Goal: Task Accomplishment & Management: Manage account settings

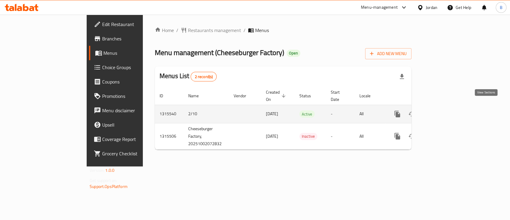
click at [443, 111] on icon "enhanced table" at bounding box center [440, 113] width 5 height 5
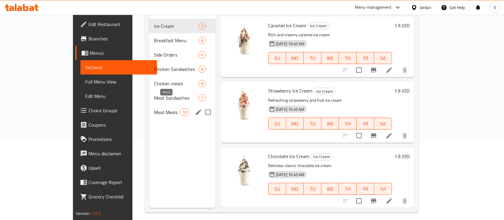
scroll to position [79, 0]
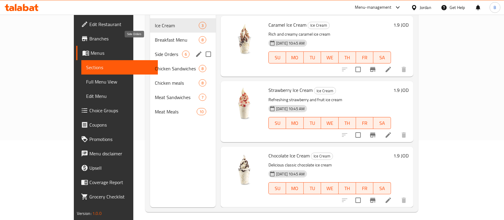
click at [155, 36] on span "Breakfast Menu" at bounding box center [177, 39] width 44 height 7
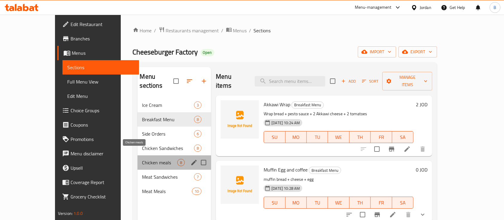
click at [142, 159] on span "Chicken meals" at bounding box center [159, 162] width 35 height 7
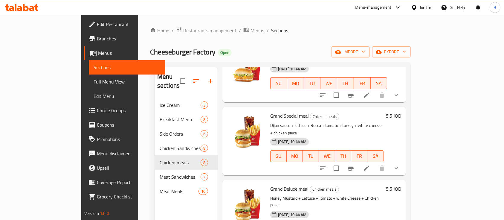
scroll to position [317, 0]
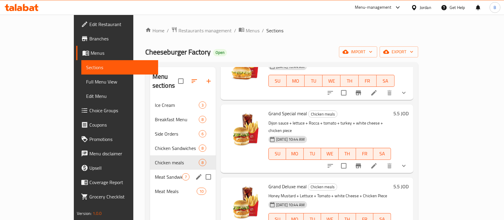
click at [155, 173] on span "Meat Sandwiches" at bounding box center [168, 176] width 27 height 7
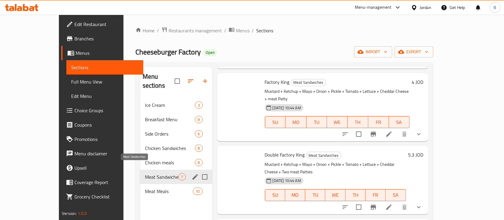
scroll to position [252, 0]
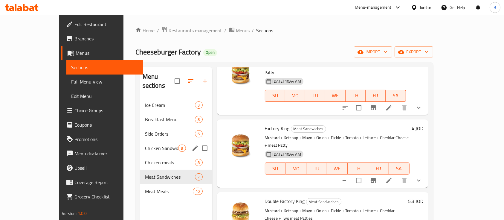
click at [145, 144] on span "Chicken Sandwiches" at bounding box center [161, 147] width 33 height 7
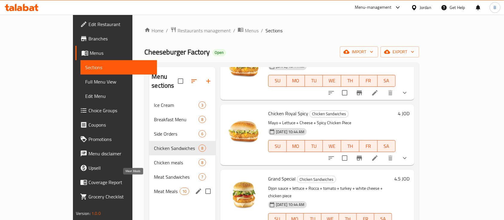
click at [154, 187] on span "Meat Meals" at bounding box center [166, 190] width 25 height 7
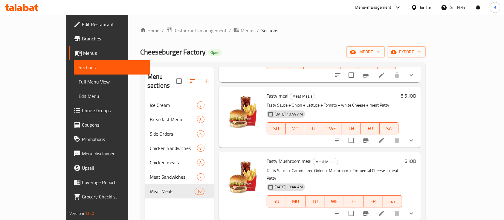
scroll to position [159, 0]
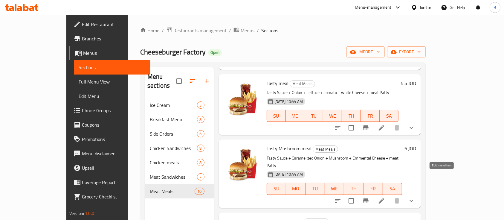
click at [384, 198] on icon at bounding box center [380, 200] width 5 height 5
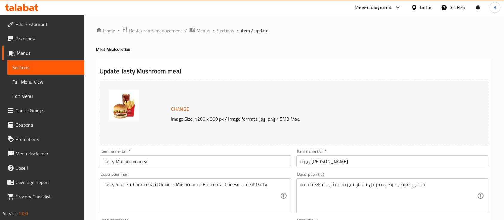
click at [231, 30] on span "Sections" at bounding box center [225, 30] width 17 height 7
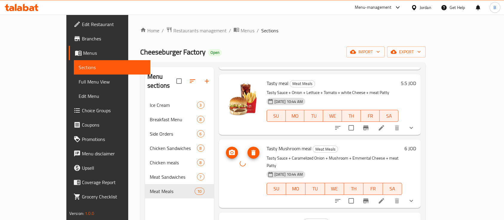
scroll to position [199, 0]
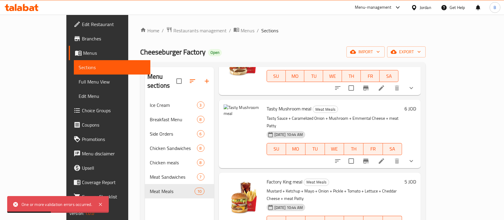
click at [385, 157] on icon at bounding box center [381, 160] width 7 height 7
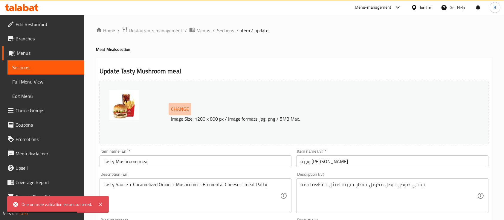
click at [182, 107] on span "Change" at bounding box center [180, 109] width 18 height 9
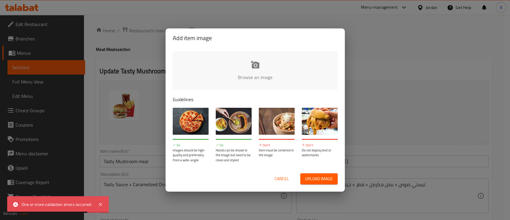
click at [278, 76] on input "file" at bounding box center [457, 79] width 569 height 56
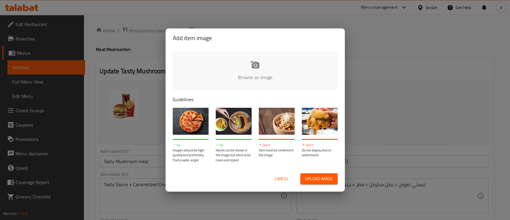
type input "C:\fakepath\Tasty MASHROOM Meal.jpg"
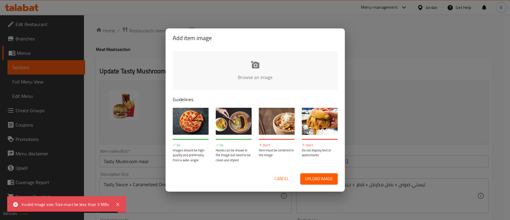
click at [252, 68] on input "file" at bounding box center [457, 79] width 569 height 56
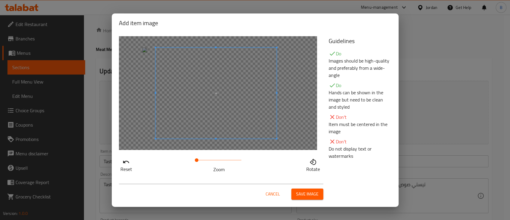
click at [226, 108] on span at bounding box center [215, 92] width 121 height 91
click at [305, 195] on span "Save image" at bounding box center [307, 193] width 22 height 7
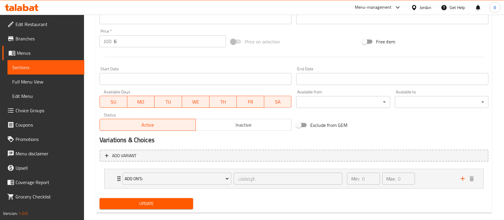
scroll to position [221, 0]
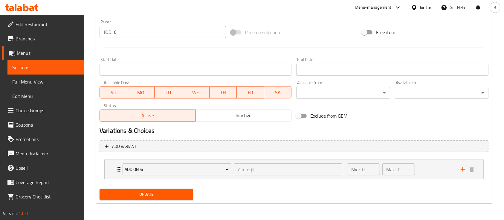
click at [143, 197] on span "Update" at bounding box center [146, 193] width 84 height 7
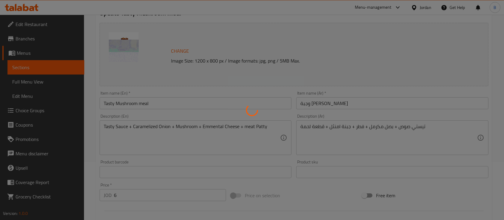
scroll to position [0, 0]
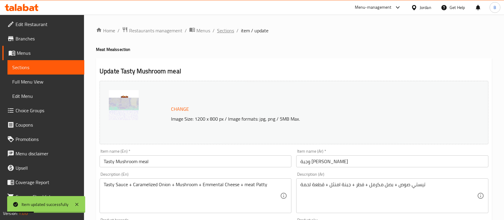
click at [221, 27] on span "Sections" at bounding box center [225, 30] width 17 height 7
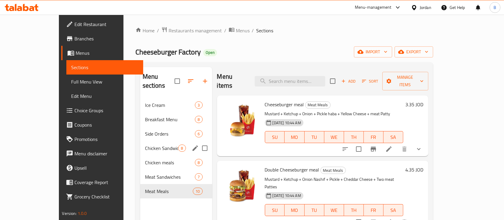
click at [145, 144] on span "Chicken Sandwiches" at bounding box center [161, 147] width 33 height 7
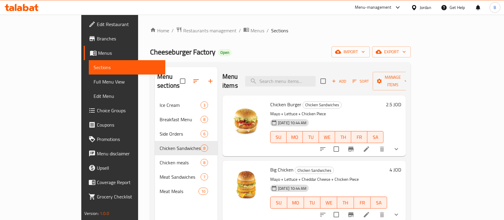
click at [406, 149] on div "Menu items Add Sort Manage items Chicken Burger Chicken Sandwiches Mayo + Lettu…" at bounding box center [311, 177] width 188 height 220
click at [370, 145] on icon at bounding box center [366, 148] width 7 height 7
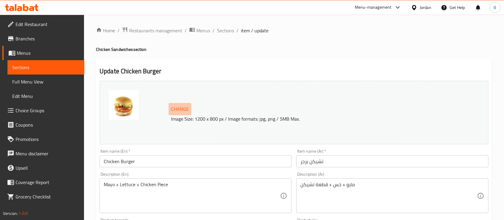
click at [180, 113] on button "Change" at bounding box center [179, 109] width 23 height 12
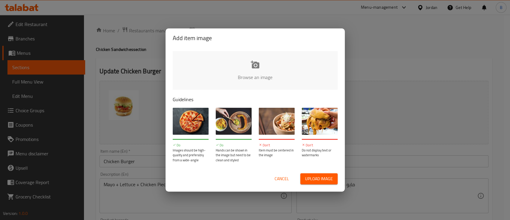
click at [225, 85] on input "file" at bounding box center [457, 79] width 569 height 56
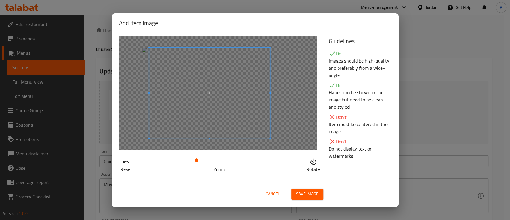
click at [181, 110] on span at bounding box center [209, 92] width 121 height 91
click at [305, 190] on span "Save image" at bounding box center [307, 193] width 22 height 7
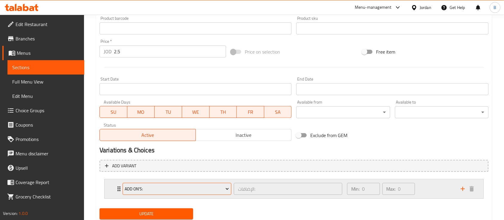
scroll to position [221, 0]
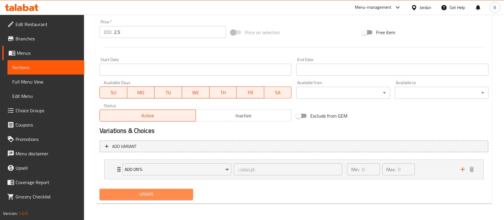
click at [141, 190] on span "Update" at bounding box center [146, 193] width 84 height 7
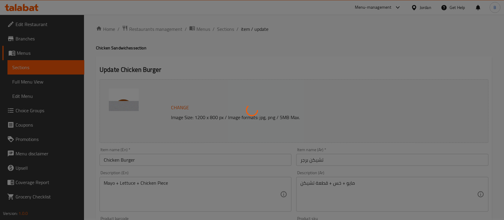
scroll to position [0, 0]
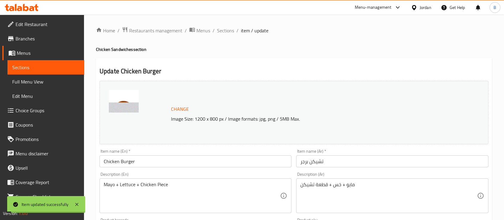
click at [226, 30] on span "Sections" at bounding box center [225, 30] width 17 height 7
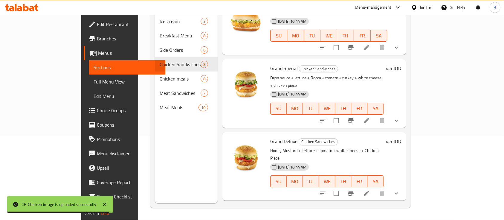
scroll to position [317, 0]
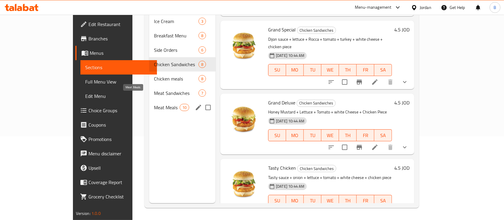
click at [154, 104] on span "Meat Meals" at bounding box center [166, 107] width 25 height 7
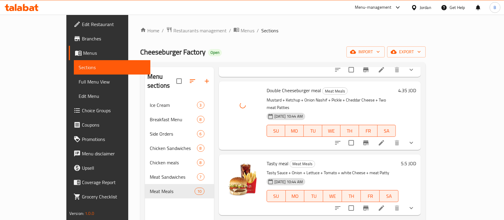
scroll to position [79, 0]
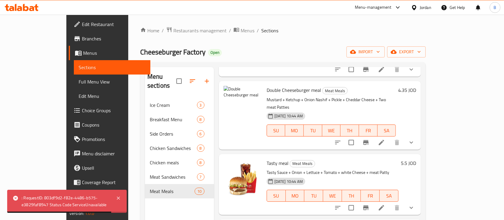
click at [385, 139] on icon at bounding box center [381, 142] width 7 height 7
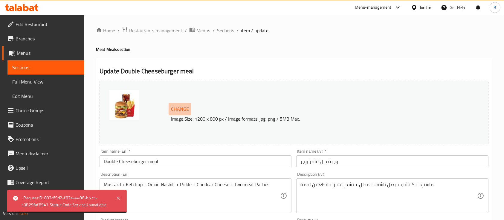
click at [178, 109] on span "Change" at bounding box center [180, 109] width 18 height 9
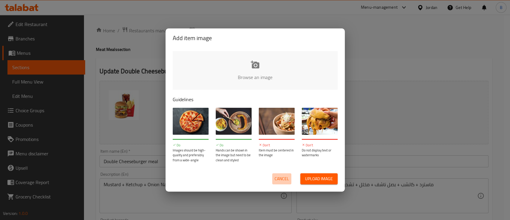
click at [279, 176] on span "Cancel" at bounding box center [282, 178] width 14 height 7
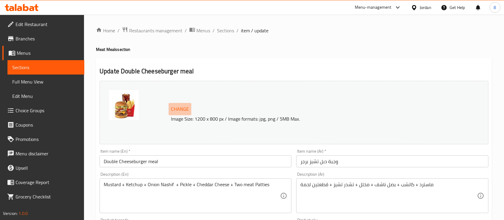
click at [180, 108] on span "Change" at bounding box center [180, 109] width 18 height 9
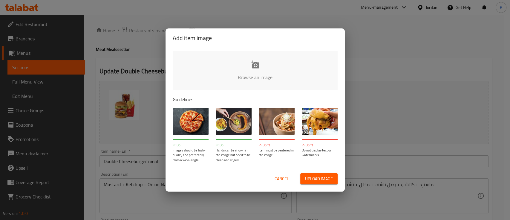
click at [286, 80] on input "file" at bounding box center [457, 79] width 569 height 56
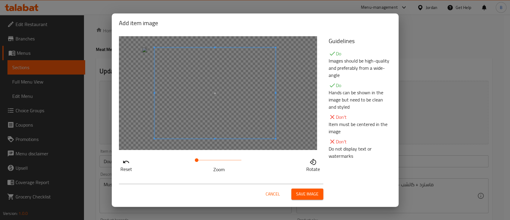
click at [222, 123] on span at bounding box center [214, 92] width 121 height 91
drag, startPoint x: 197, startPoint y: 165, endPoint x: 209, endPoint y: 109, distance: 57.4
click at [252, 159] on div "Reset Zoom Rotate" at bounding box center [220, 164] width 203 height 17
click at [191, 108] on span at bounding box center [196, 92] width 121 height 91
drag, startPoint x: 240, startPoint y: 161, endPoint x: 221, endPoint y: 128, distance: 38.0
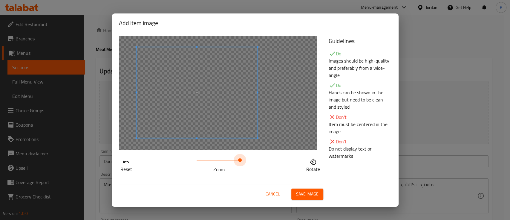
click at [242, 160] on span at bounding box center [240, 160] width 4 height 4
click at [225, 125] on span at bounding box center [199, 93] width 121 height 91
drag, startPoint x: 242, startPoint y: 161, endPoint x: 246, endPoint y: 153, distance: 9.4
click at [243, 158] on span at bounding box center [242, 160] width 4 height 4
click at [213, 110] on span at bounding box center [200, 94] width 121 height 91
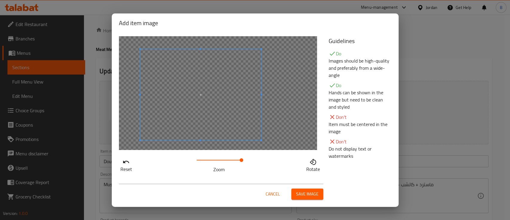
click at [301, 190] on span "Save image" at bounding box center [307, 193] width 22 height 7
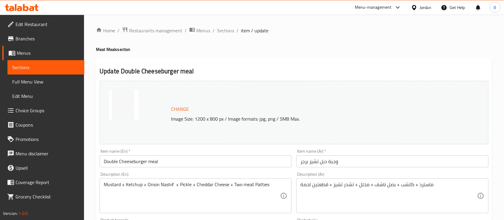
click at [184, 108] on span "Change" at bounding box center [180, 109] width 18 height 9
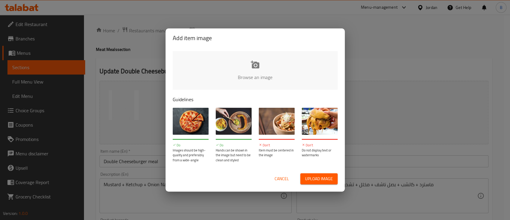
click at [243, 83] on input "file" at bounding box center [457, 79] width 569 height 56
type input "C:\fakepath\blank-white-background-design_272375-26346 (1).jpg"
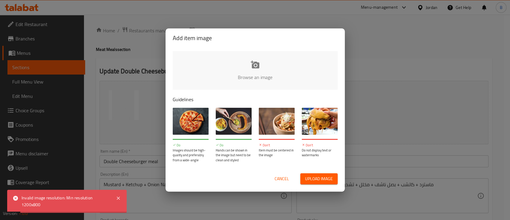
click at [269, 80] on input "file" at bounding box center [457, 79] width 569 height 56
click at [217, 81] on input "file" at bounding box center [457, 79] width 569 height 56
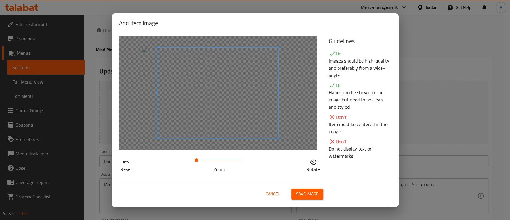
click at [203, 117] on span at bounding box center [217, 92] width 121 height 91
drag, startPoint x: 200, startPoint y: 162, endPoint x: 208, endPoint y: 162, distance: 8.1
click at [208, 162] on span at bounding box center [208, 160] width 4 height 4
click at [208, 124] on span at bounding box center [206, 92] width 121 height 91
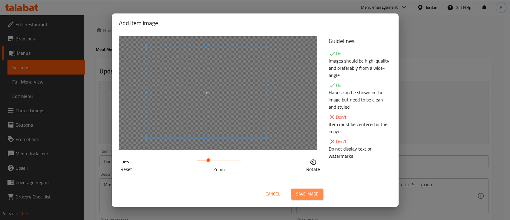
click at [306, 191] on span "Save image" at bounding box center [307, 193] width 22 height 7
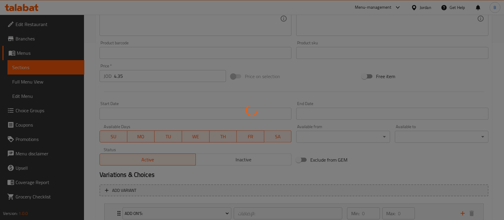
scroll to position [221, 0]
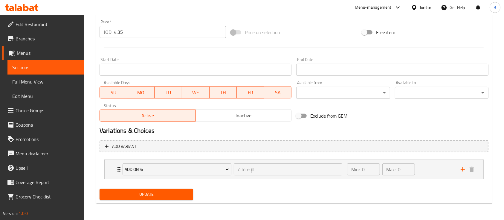
click at [168, 193] on span "Update" at bounding box center [146, 193] width 84 height 7
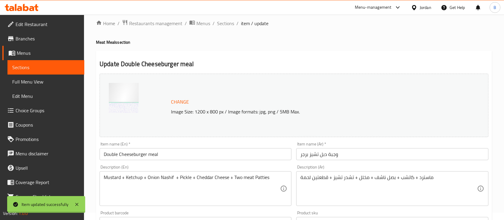
scroll to position [0, 0]
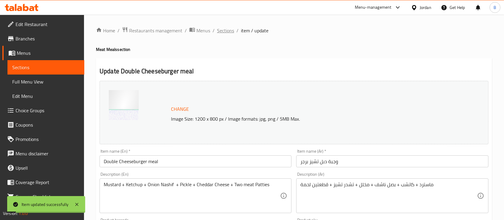
click at [226, 30] on span "Sections" at bounding box center [225, 30] width 17 height 7
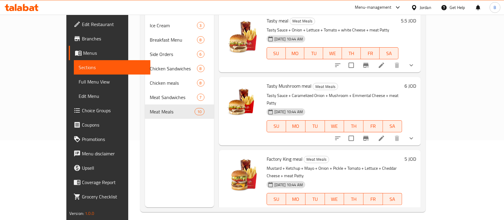
scroll to position [159, 0]
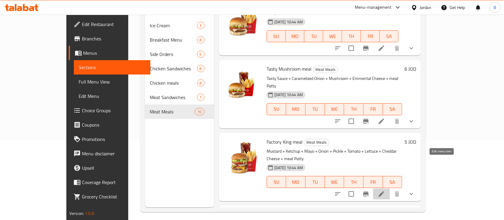
click at [384, 191] on icon at bounding box center [380, 193] width 5 height 5
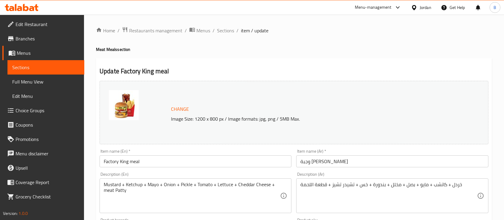
click at [175, 109] on span "Change" at bounding box center [180, 109] width 18 height 9
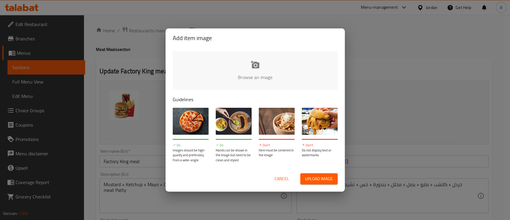
click at [246, 72] on input "file" at bounding box center [457, 79] width 569 height 56
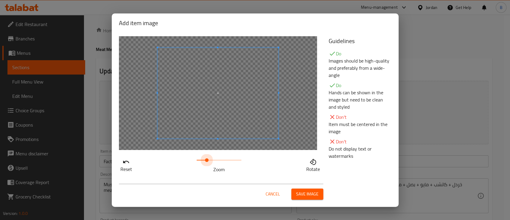
drag, startPoint x: 199, startPoint y: 163, endPoint x: 216, endPoint y: 124, distance: 42.8
click at [208, 158] on span at bounding box center [207, 160] width 4 height 4
click at [217, 121] on span at bounding box center [217, 92] width 121 height 91
click at [311, 190] on span "Save image" at bounding box center [307, 193] width 22 height 7
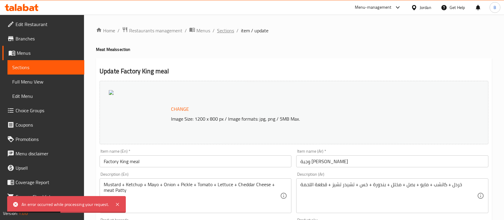
click at [223, 32] on span "Sections" at bounding box center [225, 30] width 17 height 7
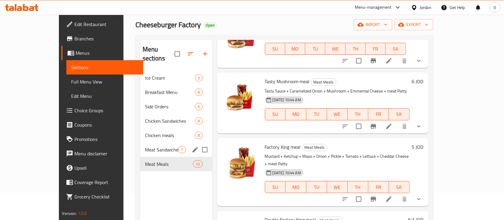
scroll to position [40, 0]
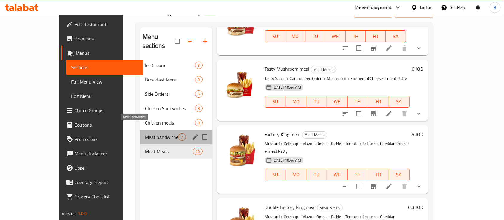
click at [145, 133] on span "Meat Sandwiches" at bounding box center [161, 136] width 33 height 7
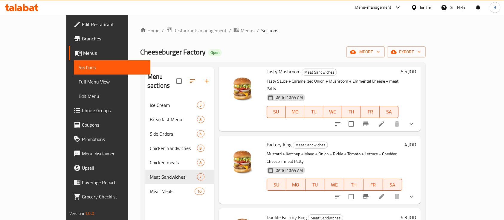
scroll to position [239, 0]
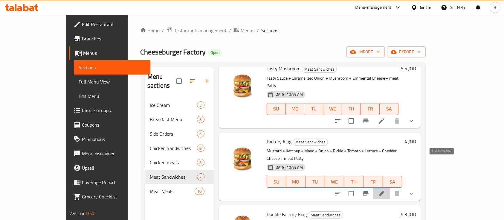
click at [385, 190] on icon at bounding box center [381, 193] width 7 height 7
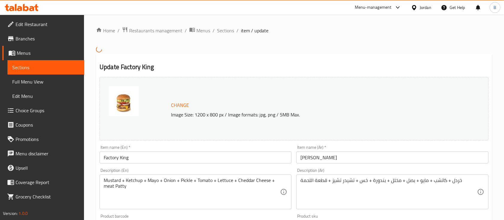
click at [178, 102] on span "Change" at bounding box center [180, 105] width 18 height 9
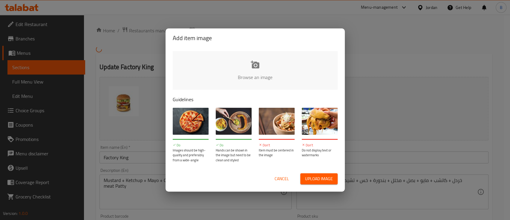
click at [234, 67] on input "file" at bounding box center [457, 79] width 569 height 56
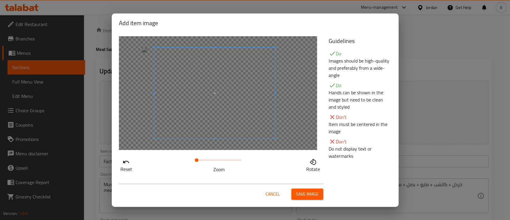
click at [264, 114] on span at bounding box center [214, 92] width 121 height 91
click at [308, 192] on span "Save image" at bounding box center [307, 193] width 22 height 7
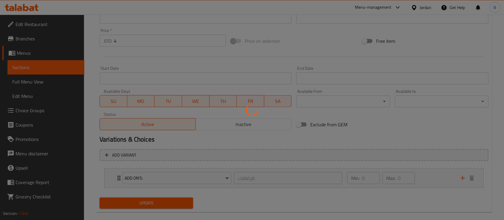
scroll to position [221, 0]
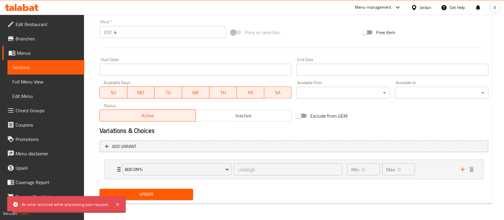
click at [162, 192] on span "Update" at bounding box center [146, 193] width 84 height 7
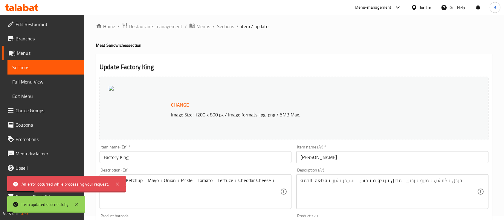
scroll to position [0, 0]
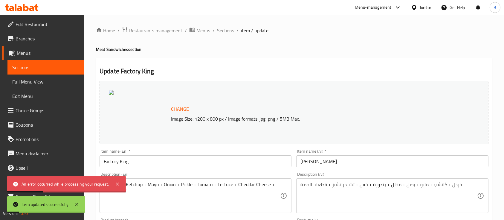
click at [185, 107] on span "Change" at bounding box center [180, 109] width 18 height 9
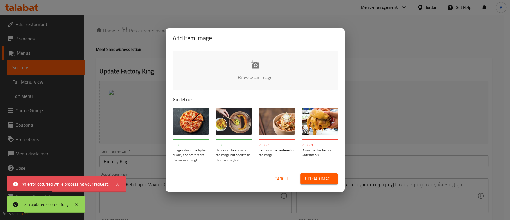
click at [275, 71] on input "file" at bounding box center [457, 79] width 569 height 56
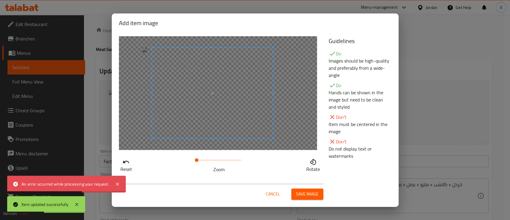
click at [200, 94] on span at bounding box center [212, 92] width 121 height 91
click at [201, 162] on span at bounding box center [201, 160] width 4 height 4
click at [223, 131] on span at bounding box center [208, 95] width 121 height 91
click at [302, 196] on span "Save image" at bounding box center [307, 193] width 22 height 7
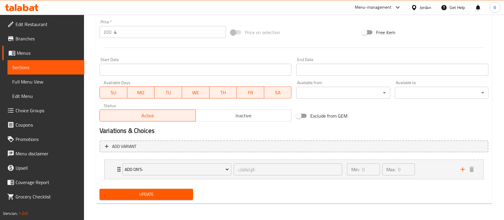
click at [174, 194] on span "Update" at bounding box center [146, 193] width 84 height 7
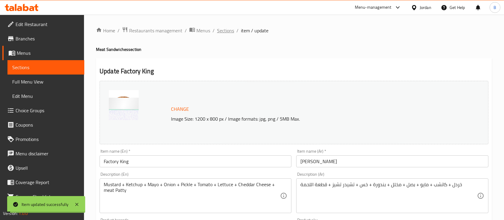
click at [231, 31] on span "Sections" at bounding box center [225, 30] width 17 height 7
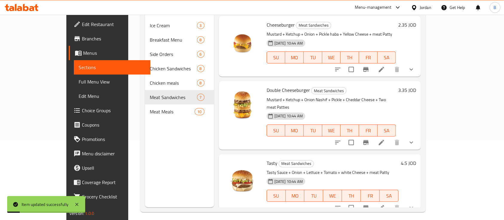
scroll to position [40, 0]
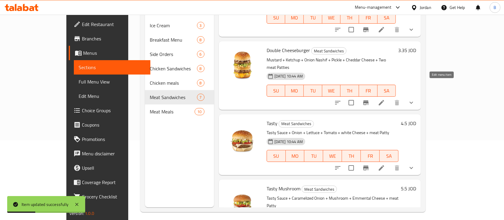
click at [385, 99] on icon at bounding box center [381, 102] width 7 height 7
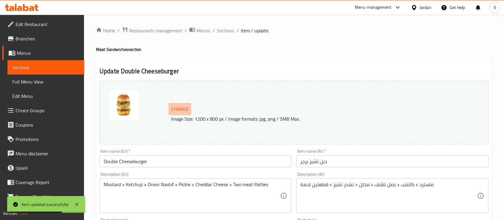
click at [186, 108] on span "Change" at bounding box center [180, 109] width 18 height 9
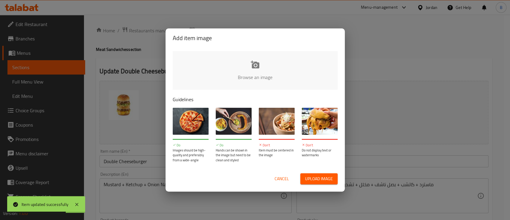
click at [299, 63] on input "file" at bounding box center [457, 79] width 569 height 56
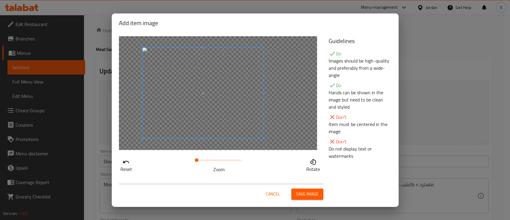
click at [209, 99] on span at bounding box center [202, 92] width 121 height 91
drag, startPoint x: 205, startPoint y: 157, endPoint x: 209, endPoint y: 158, distance: 4.2
click at [209, 158] on span at bounding box center [219, 160] width 45 height 8
click at [221, 119] on span at bounding box center [209, 90] width 121 height 91
click at [306, 194] on span "Save image" at bounding box center [307, 193] width 22 height 7
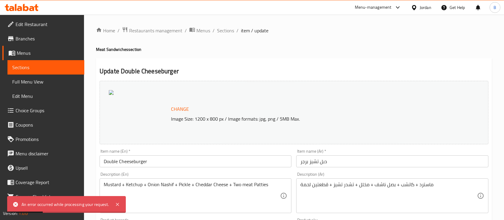
click at [183, 112] on span "Change" at bounding box center [180, 109] width 18 height 9
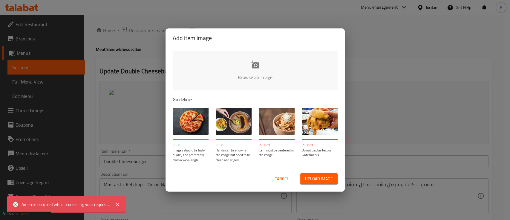
click at [231, 82] on input "file" at bounding box center [457, 79] width 569 height 56
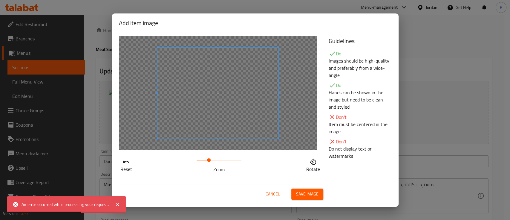
drag, startPoint x: 203, startPoint y: 162, endPoint x: 210, endPoint y: 160, distance: 6.7
click at [210, 160] on span at bounding box center [219, 160] width 45 height 8
click at [212, 118] on span at bounding box center [212, 90] width 121 height 91
click at [313, 195] on span "Save image" at bounding box center [307, 193] width 22 height 7
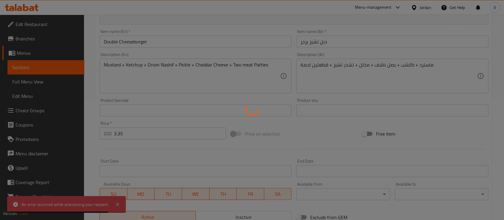
scroll to position [221, 0]
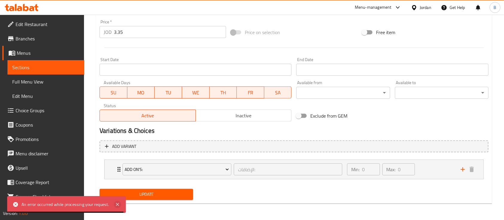
click at [119, 204] on icon at bounding box center [117, 203] width 7 height 7
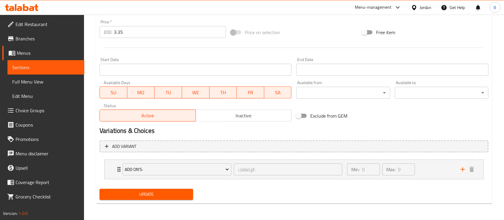
click at [150, 195] on span "Update" at bounding box center [146, 193] width 84 height 7
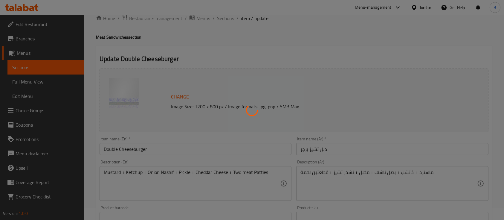
scroll to position [0, 0]
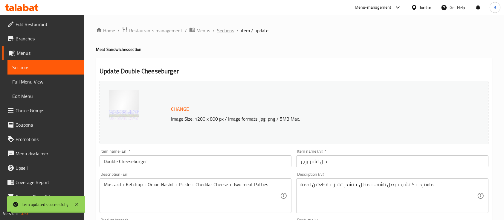
click at [222, 31] on span "Sections" at bounding box center [225, 30] width 17 height 7
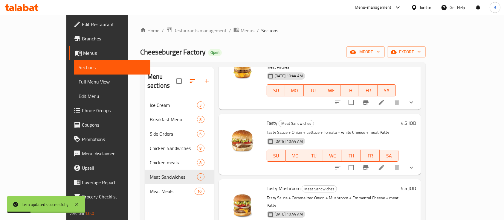
scroll to position [40, 0]
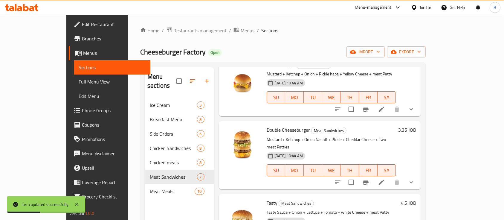
click at [385, 178] on icon at bounding box center [381, 181] width 7 height 7
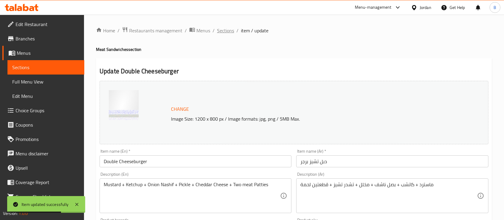
click at [222, 31] on span "Sections" at bounding box center [225, 30] width 17 height 7
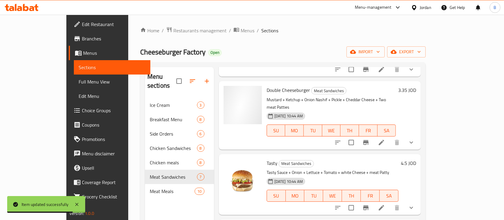
scroll to position [119, 0]
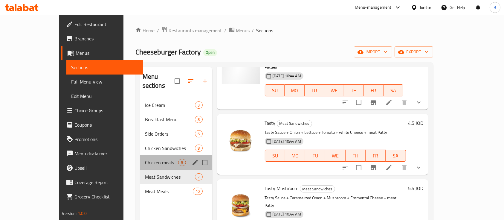
click at [140, 157] on div "Chicken meals 8" at bounding box center [176, 162] width 72 height 14
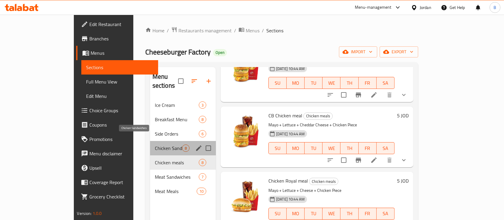
click at [155, 144] on span "Chicken Sandwiches" at bounding box center [168, 147] width 27 height 7
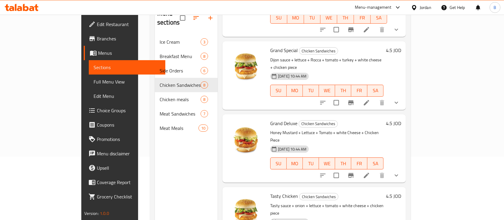
scroll to position [84, 0]
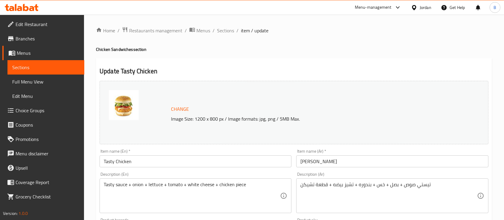
click at [179, 106] on span "Change" at bounding box center [180, 109] width 18 height 9
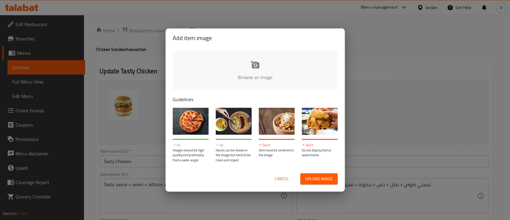
click at [246, 68] on input "file" at bounding box center [457, 79] width 569 height 56
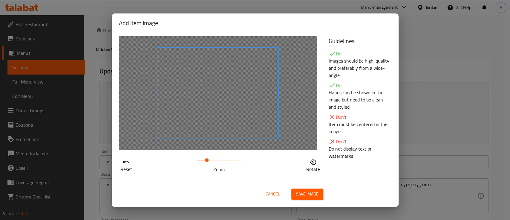
drag, startPoint x: 205, startPoint y: 161, endPoint x: 217, endPoint y: 160, distance: 12.6
click at [217, 160] on span at bounding box center [219, 160] width 45 height 8
click at [217, 115] on span at bounding box center [212, 90] width 121 height 91
click at [309, 192] on span "Save image" at bounding box center [307, 193] width 22 height 7
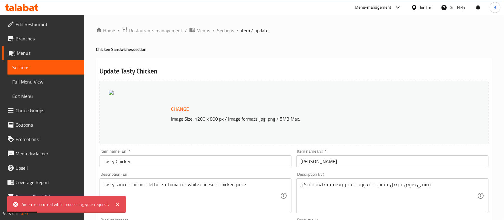
click at [181, 105] on span "Change" at bounding box center [180, 109] width 18 height 9
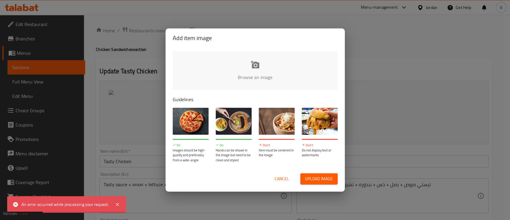
click at [243, 60] on input "file" at bounding box center [457, 79] width 569 height 56
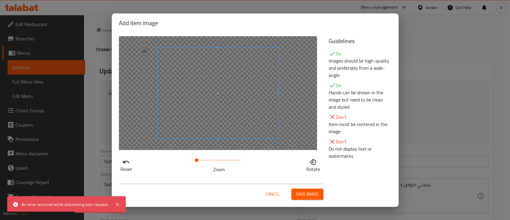
drag, startPoint x: 198, startPoint y: 162, endPoint x: 230, endPoint y: 159, distance: 32.2
click at [198, 159] on span at bounding box center [197, 160] width 4 height 4
click at [225, 105] on span at bounding box center [217, 92] width 121 height 91
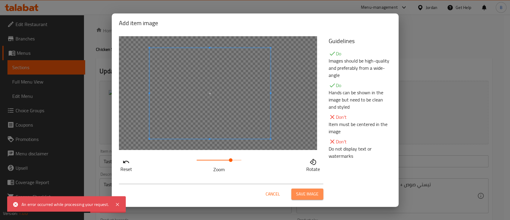
click at [300, 193] on span "Save image" at bounding box center [307, 193] width 22 height 7
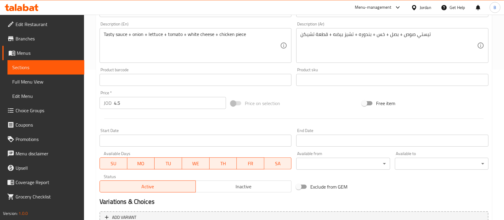
scroll to position [221, 0]
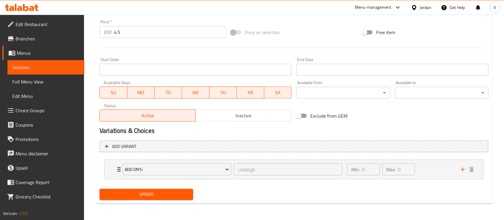
click at [179, 195] on span "Update" at bounding box center [146, 193] width 84 height 7
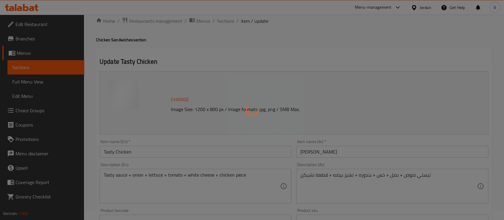
scroll to position [0, 0]
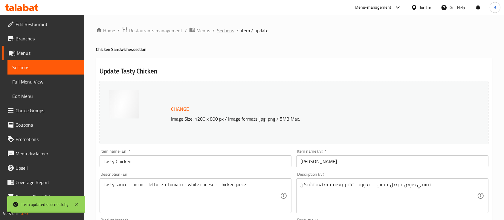
click at [225, 30] on span "Sections" at bounding box center [225, 30] width 17 height 7
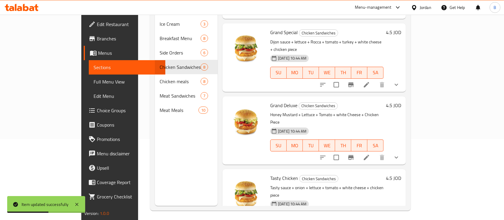
scroll to position [84, 0]
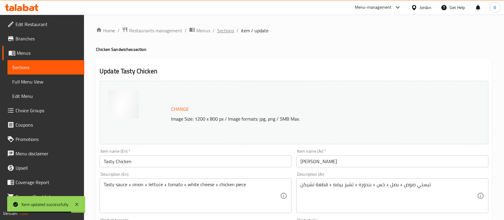
click at [224, 30] on span "Sections" at bounding box center [225, 30] width 17 height 7
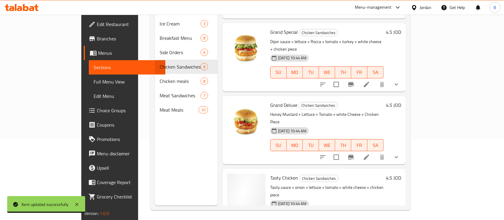
scroll to position [84, 0]
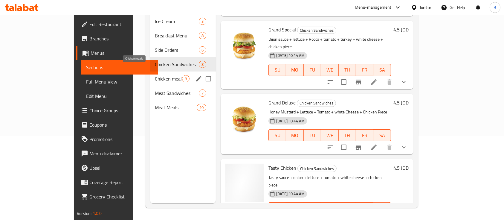
click at [155, 75] on span "Chicken meals" at bounding box center [168, 78] width 27 height 7
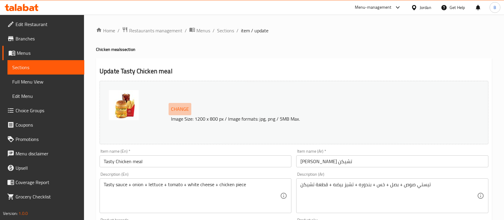
click at [174, 111] on span "Change" at bounding box center [180, 109] width 18 height 9
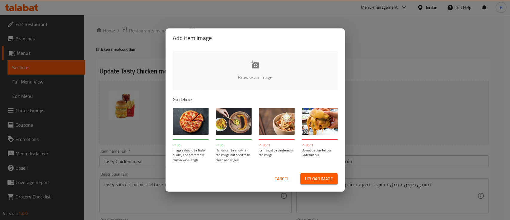
click at [239, 73] on input "file" at bounding box center [457, 79] width 569 height 56
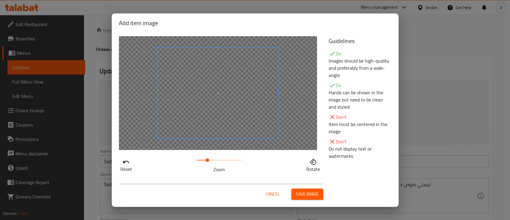
drag, startPoint x: 203, startPoint y: 160, endPoint x: 211, endPoint y: 159, distance: 8.2
click at [212, 160] on span at bounding box center [219, 160] width 45 height 8
click at [203, 112] on span at bounding box center [217, 92] width 121 height 91
click at [304, 196] on span "Save image" at bounding box center [307, 193] width 22 height 7
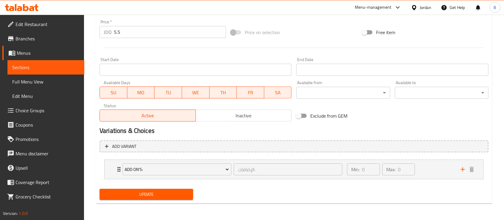
click at [171, 194] on span "Update" at bounding box center [146, 193] width 84 height 7
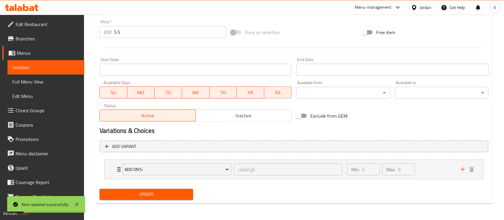
click at [164, 192] on span "Update" at bounding box center [146, 193] width 84 height 7
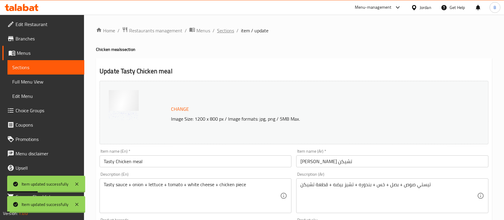
click at [224, 29] on span "Sections" at bounding box center [225, 30] width 17 height 7
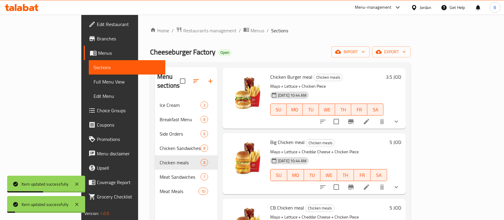
scroll to position [40, 0]
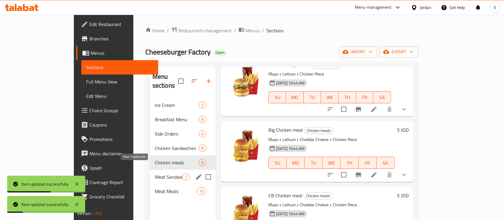
click at [155, 173] on span "Meat Sandwiches" at bounding box center [168, 176] width 27 height 7
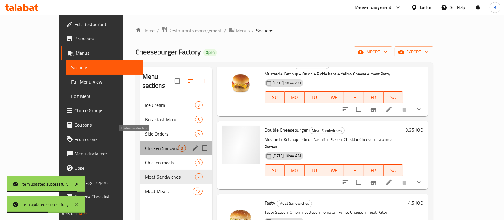
click at [146, 144] on span "Chicken Sandwiches" at bounding box center [161, 147] width 33 height 7
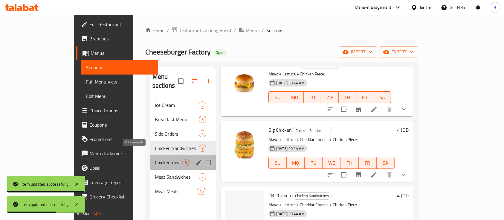
click at [155, 159] on span "Chicken meals" at bounding box center [168, 162] width 27 height 7
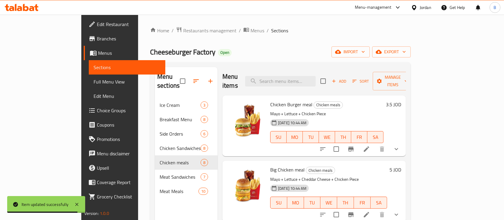
click at [375, 143] on li at bounding box center [366, 148] width 17 height 11
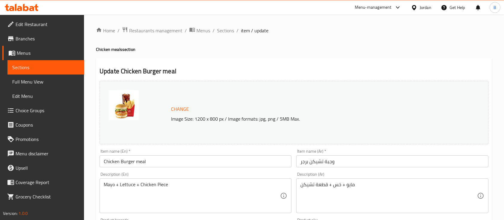
click at [174, 102] on div "Change Image Size: 1200 x 800 px / Image formats: jpg, png / 5MB Max." at bounding box center [293, 112] width 389 height 63
click at [174, 105] on span "Change" at bounding box center [180, 109] width 18 height 9
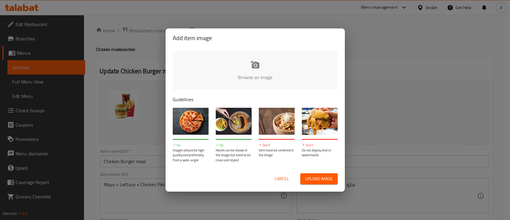
click at [283, 56] on input "file" at bounding box center [457, 79] width 569 height 56
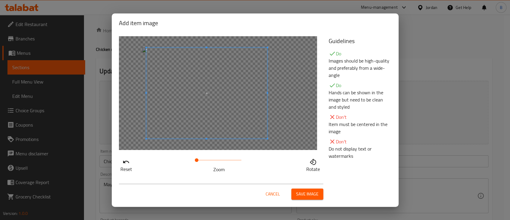
click at [245, 108] on span at bounding box center [206, 92] width 121 height 91
drag, startPoint x: 219, startPoint y: 161, endPoint x: 234, endPoint y: 155, distance: 16.2
click at [234, 156] on span at bounding box center [219, 160] width 45 height 8
click at [227, 105] on span at bounding box center [204, 92] width 121 height 91
click at [308, 197] on span "Save image" at bounding box center [307, 193] width 22 height 7
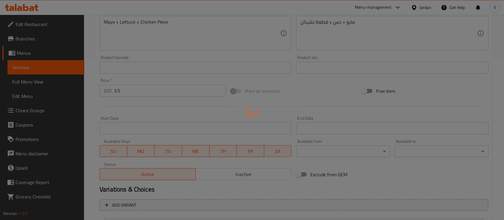
scroll to position [221, 0]
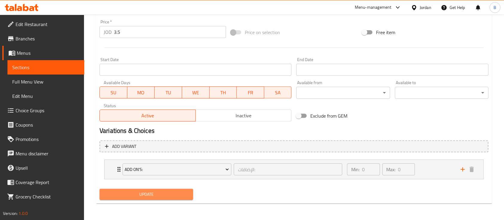
click at [153, 191] on span "Update" at bounding box center [146, 193] width 84 height 7
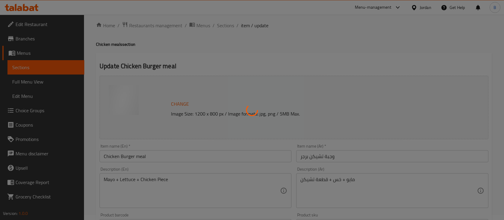
scroll to position [0, 0]
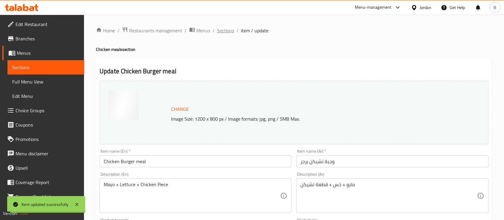
click at [224, 29] on span "Sections" at bounding box center [225, 30] width 17 height 7
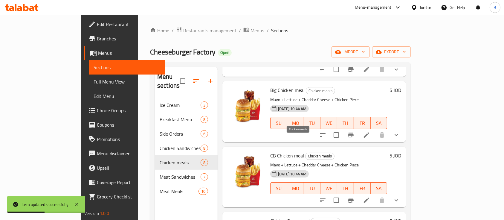
scroll to position [119, 0]
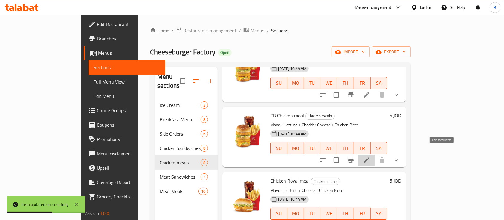
click at [370, 156] on icon at bounding box center [366, 159] width 7 height 7
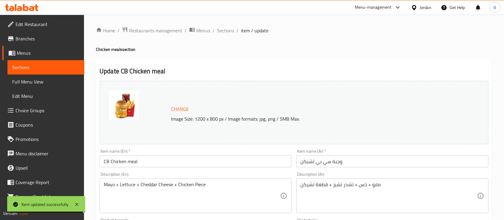
click at [181, 111] on span "Change" at bounding box center [180, 109] width 18 height 9
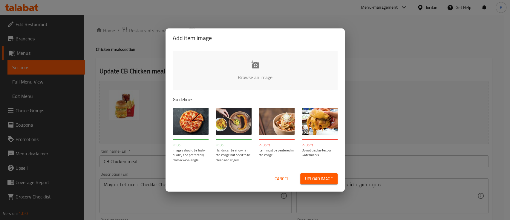
click at [249, 67] on input "file" at bounding box center [457, 79] width 569 height 56
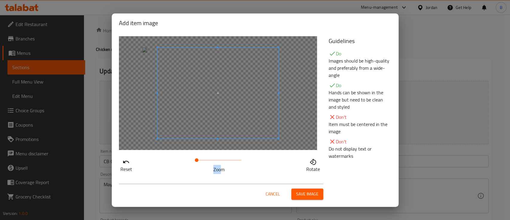
drag, startPoint x: 189, startPoint y: 163, endPoint x: 221, endPoint y: 162, distance: 32.0
click at [221, 163] on div "Reset Zoom Rotate" at bounding box center [220, 164] width 203 height 17
drag, startPoint x: 207, startPoint y: 164, endPoint x: 208, endPoint y: 160, distance: 4.3
click at [208, 162] on div "Zoom" at bounding box center [219, 164] width 45 height 17
click at [208, 160] on span at bounding box center [219, 160] width 45 height 8
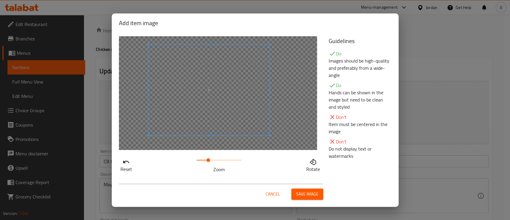
click at [206, 112] on span at bounding box center [208, 89] width 121 height 91
click at [309, 193] on span "Save image" at bounding box center [307, 193] width 22 height 7
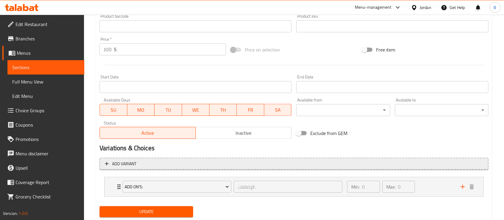
scroll to position [221, 0]
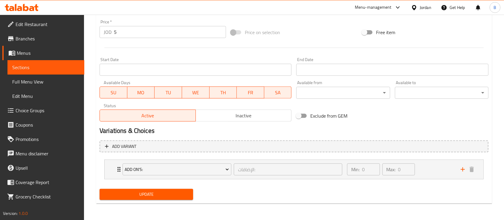
click at [165, 191] on span "Update" at bounding box center [146, 193] width 84 height 7
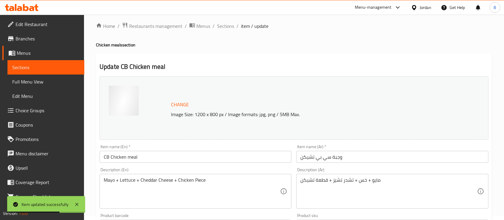
scroll to position [0, 0]
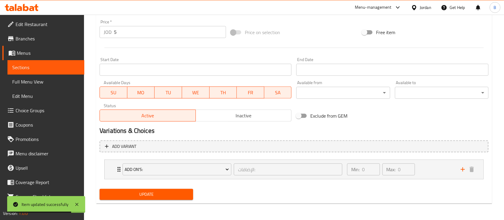
drag, startPoint x: 152, startPoint y: 189, endPoint x: 155, endPoint y: 185, distance: 4.9
click at [152, 189] on button "Update" at bounding box center [145, 193] width 93 height 11
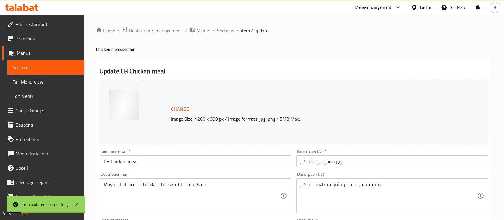
click at [227, 31] on span "Sections" at bounding box center [225, 30] width 17 height 7
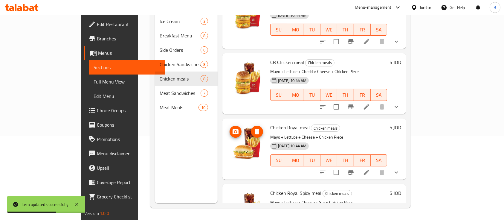
scroll to position [78, 0]
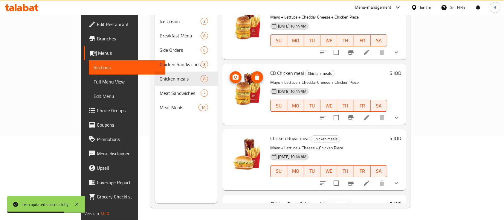
click at [227, 87] on img at bounding box center [246, 88] width 38 height 38
click at [370, 114] on icon at bounding box center [366, 117] width 7 height 7
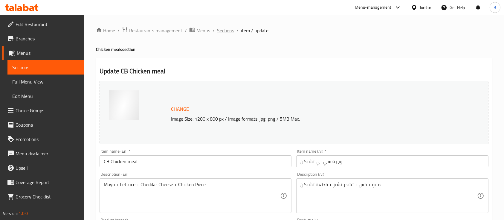
click at [225, 32] on span "Sections" at bounding box center [225, 30] width 17 height 7
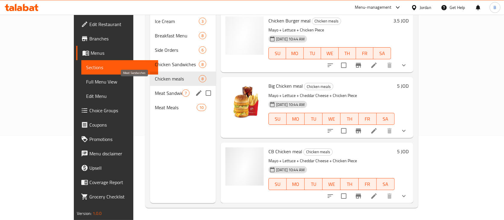
click at [155, 89] on span "Meat Sandwiches" at bounding box center [168, 92] width 27 height 7
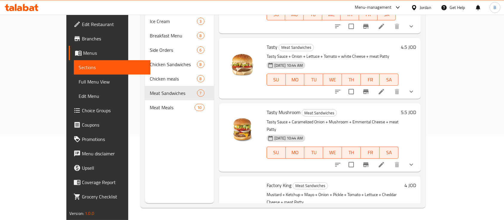
scroll to position [119, 0]
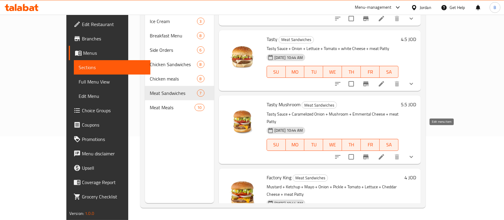
click at [385, 153] on icon at bounding box center [381, 156] width 7 height 7
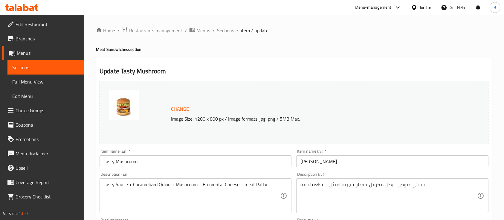
click at [179, 106] on span "Change" at bounding box center [180, 109] width 18 height 9
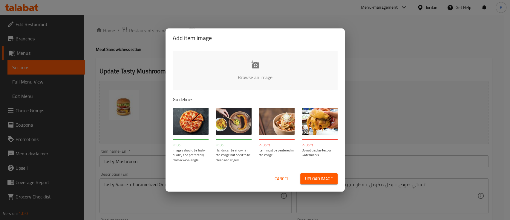
click at [234, 74] on input "file" at bounding box center [457, 79] width 569 height 56
type input "C:\fakepath\white-radial-gradient (1).jpg"
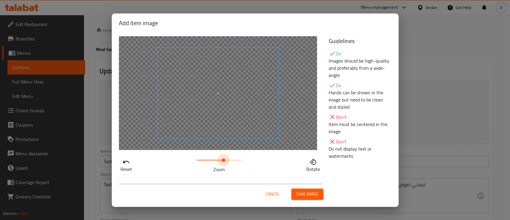
drag, startPoint x: 200, startPoint y: 161, endPoint x: 231, endPoint y: 113, distance: 57.3
click at [224, 158] on span at bounding box center [224, 160] width 4 height 4
click at [226, 116] on span at bounding box center [211, 96] width 121 height 91
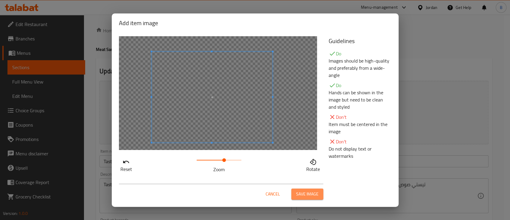
click at [313, 192] on span "Save image" at bounding box center [307, 193] width 22 height 7
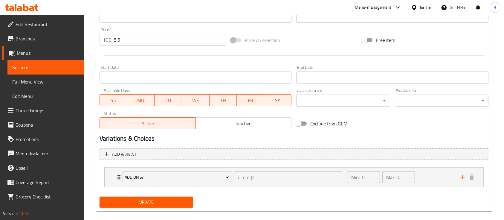
scroll to position [221, 0]
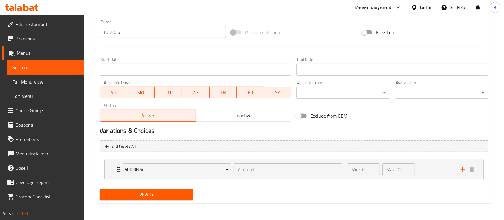
click at [147, 194] on span "Update" at bounding box center [146, 193] width 84 height 7
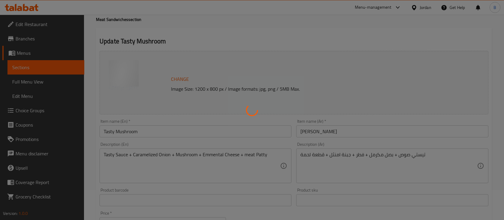
scroll to position [0, 0]
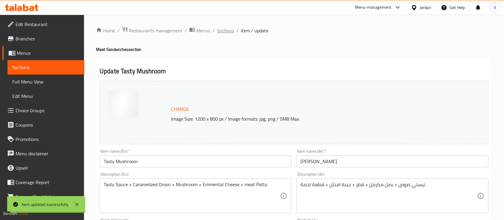
click at [223, 30] on span "Sections" at bounding box center [225, 30] width 17 height 7
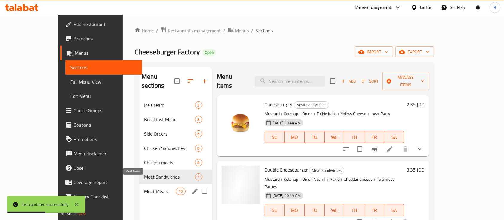
click at [150, 187] on span "Meat Meals" at bounding box center [160, 190] width 32 height 7
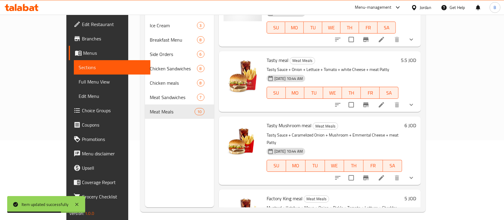
scroll to position [119, 0]
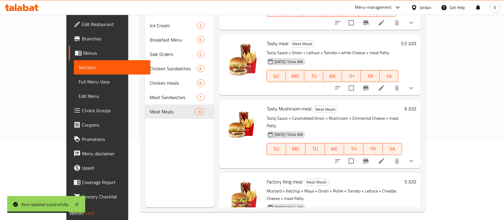
click at [389, 155] on li at bounding box center [381, 160] width 17 height 11
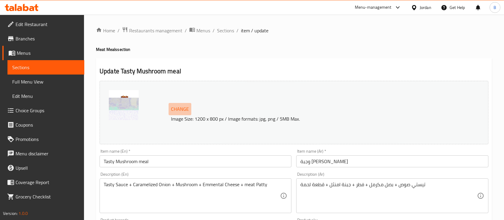
click at [175, 111] on span "Change" at bounding box center [180, 109] width 18 height 9
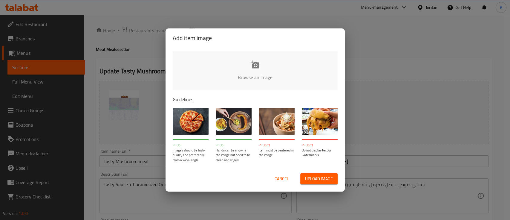
click at [254, 60] on input "file" at bounding box center [457, 79] width 569 height 56
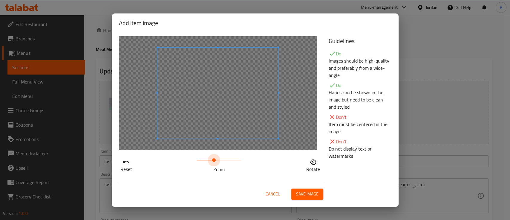
drag, startPoint x: 203, startPoint y: 157, endPoint x: 219, endPoint y: 140, distance: 23.0
click at [214, 156] on span at bounding box center [219, 160] width 45 height 8
click at [210, 119] on span at bounding box center [217, 92] width 121 height 91
click at [305, 191] on span "Save image" at bounding box center [307, 193] width 22 height 7
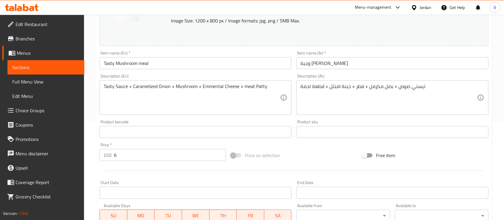
scroll to position [221, 0]
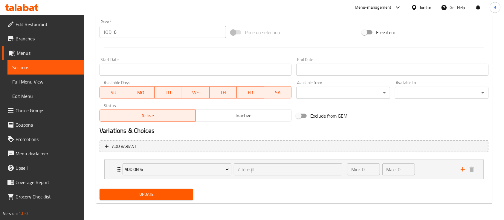
click at [171, 192] on span "Update" at bounding box center [146, 193] width 84 height 7
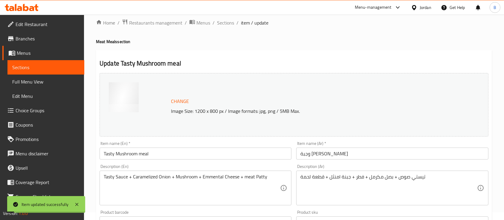
scroll to position [0, 0]
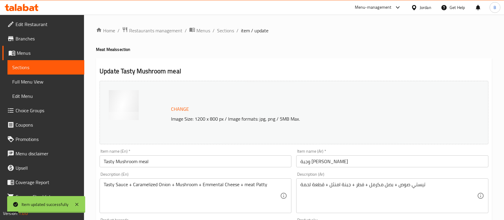
drag, startPoint x: 223, startPoint y: 32, endPoint x: 219, endPoint y: 38, distance: 7.3
click at [223, 32] on span "Sections" at bounding box center [225, 30] width 17 height 7
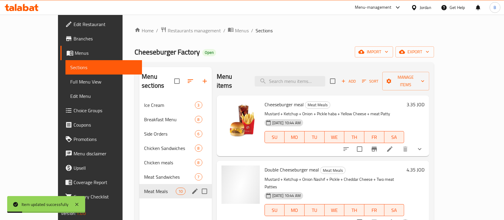
scroll to position [79, 0]
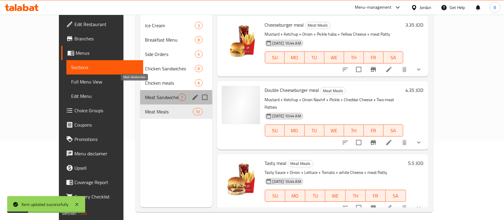
click at [145, 93] on span "Meat Sandwiches" at bounding box center [161, 96] width 33 height 7
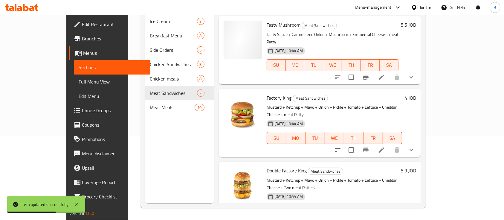
scroll to position [239, 0]
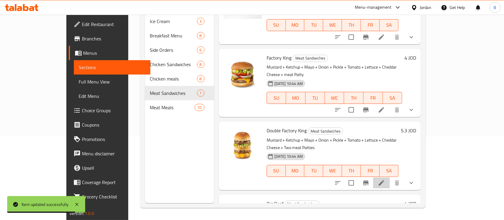
click at [385, 179] on icon at bounding box center [381, 182] width 7 height 7
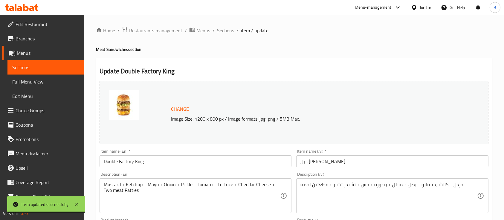
click at [181, 105] on span "Change" at bounding box center [180, 109] width 18 height 9
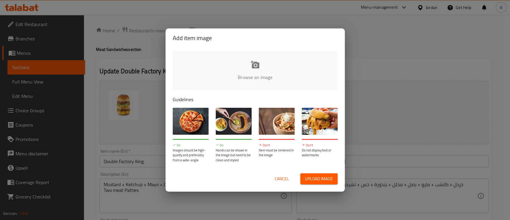
click at [220, 72] on input "file" at bounding box center [457, 79] width 569 height 56
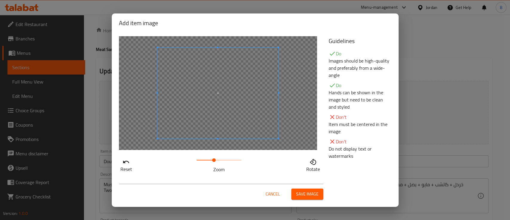
drag, startPoint x: 208, startPoint y: 156, endPoint x: 215, endPoint y: 157, distance: 7.2
click at [214, 157] on span at bounding box center [219, 160] width 45 height 8
click at [313, 188] on button "Save image" at bounding box center [307, 193] width 32 height 11
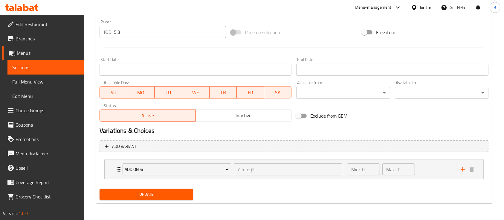
click at [159, 198] on button "Update" at bounding box center [145, 193] width 93 height 11
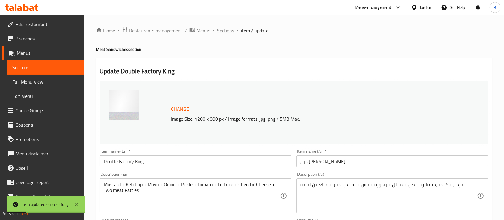
click at [224, 34] on span "Sections" at bounding box center [225, 30] width 17 height 7
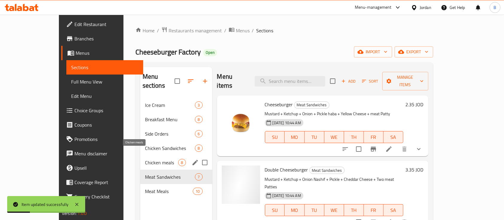
scroll to position [40, 0]
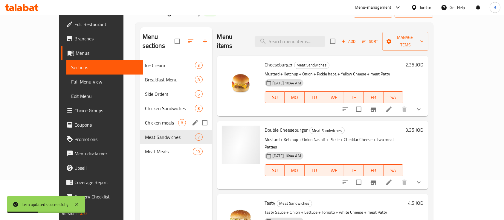
click at [140, 115] on div "Chicken meals 8" at bounding box center [176, 122] width 72 height 14
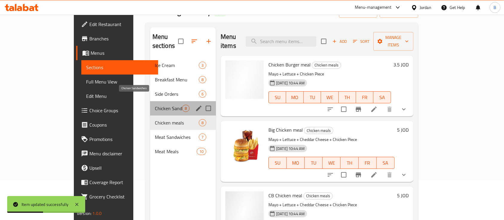
click at [155, 105] on span "Chicken Sandwiches" at bounding box center [168, 108] width 27 height 7
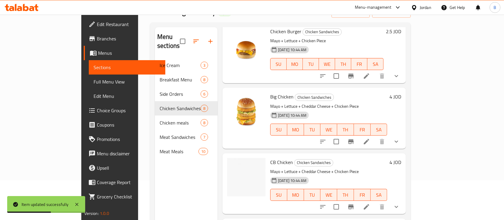
scroll to position [79, 0]
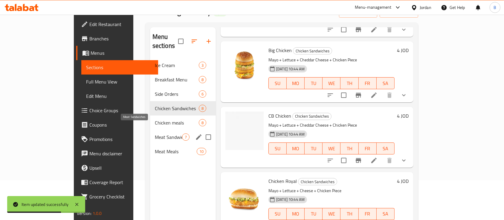
click at [155, 119] on span "Chicken meals" at bounding box center [177, 122] width 44 height 7
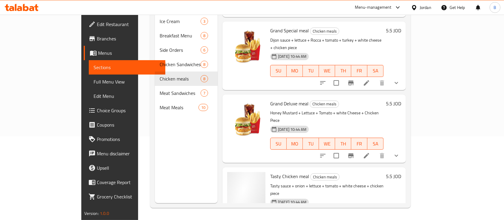
scroll to position [317, 0]
click at [370, 151] on icon at bounding box center [366, 154] width 7 height 7
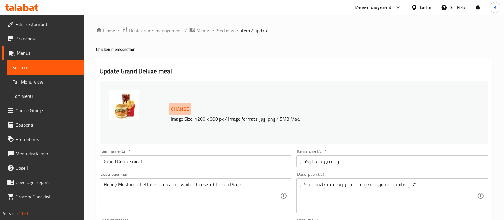
click at [177, 105] on span "Change" at bounding box center [180, 109] width 18 height 9
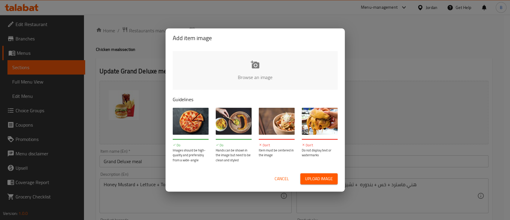
click at [239, 67] on input "file" at bounding box center [457, 79] width 569 height 56
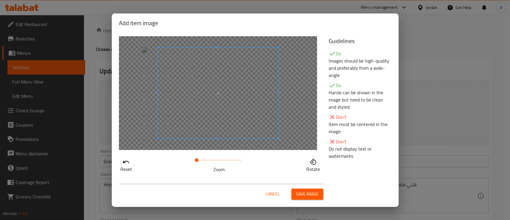
drag, startPoint x: 213, startPoint y: 162, endPoint x: 221, endPoint y: 158, distance: 9.0
click at [221, 158] on span at bounding box center [219, 160] width 45 height 8
click at [202, 107] on span at bounding box center [202, 90] width 121 height 91
click at [316, 191] on span "Save image" at bounding box center [307, 193] width 22 height 7
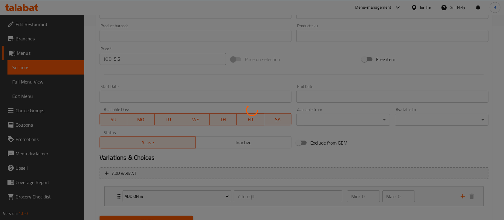
scroll to position [221, 0]
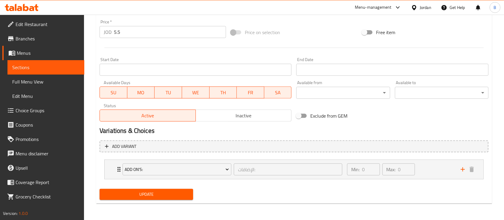
click at [171, 195] on span "Update" at bounding box center [146, 193] width 84 height 7
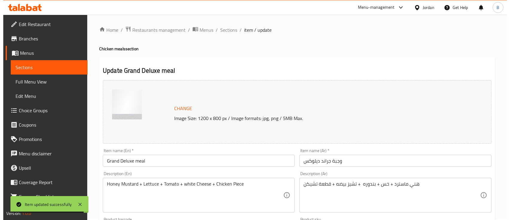
scroll to position [0, 0]
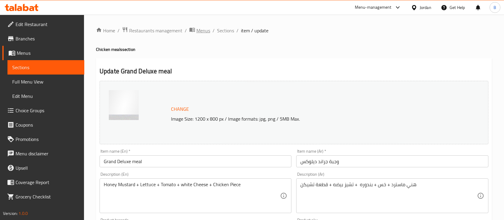
click at [204, 27] on span "Menus" at bounding box center [203, 30] width 14 height 7
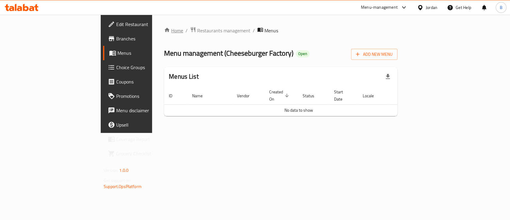
click at [164, 27] on link "Home" at bounding box center [173, 30] width 19 height 7
